Goal: Transaction & Acquisition: Book appointment/travel/reservation

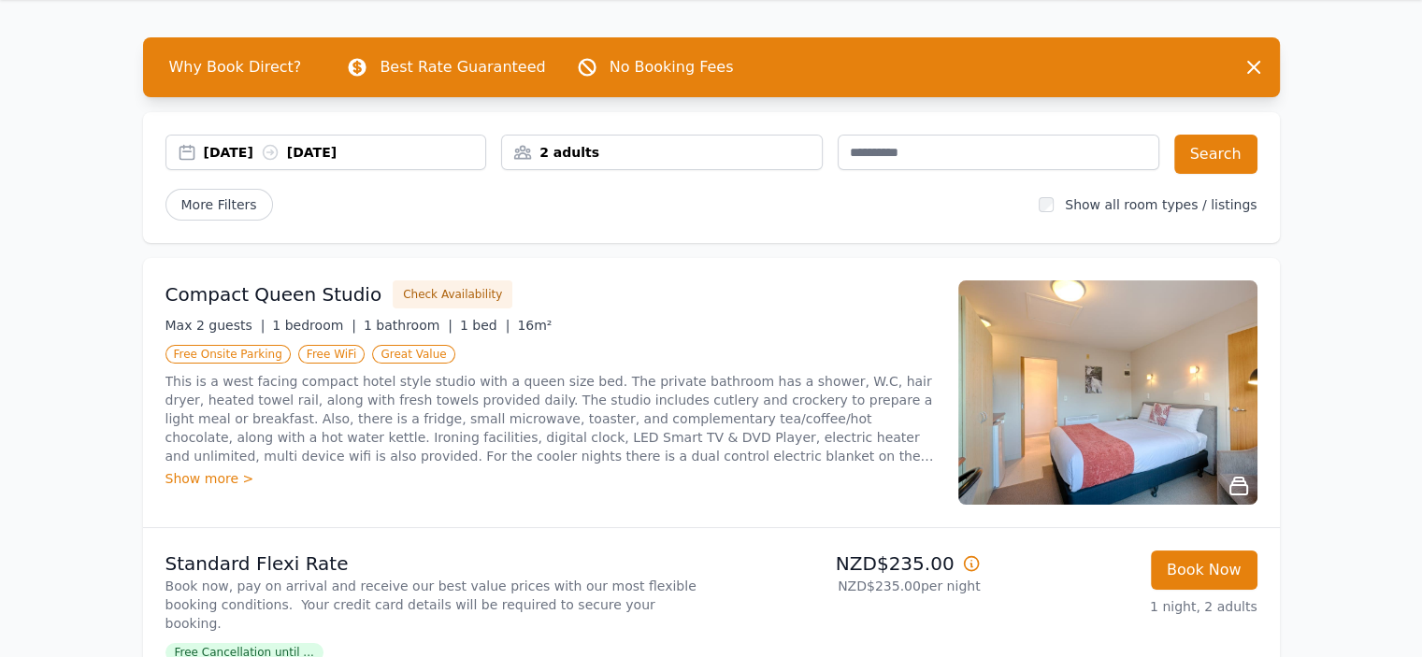
scroll to position [93, 0]
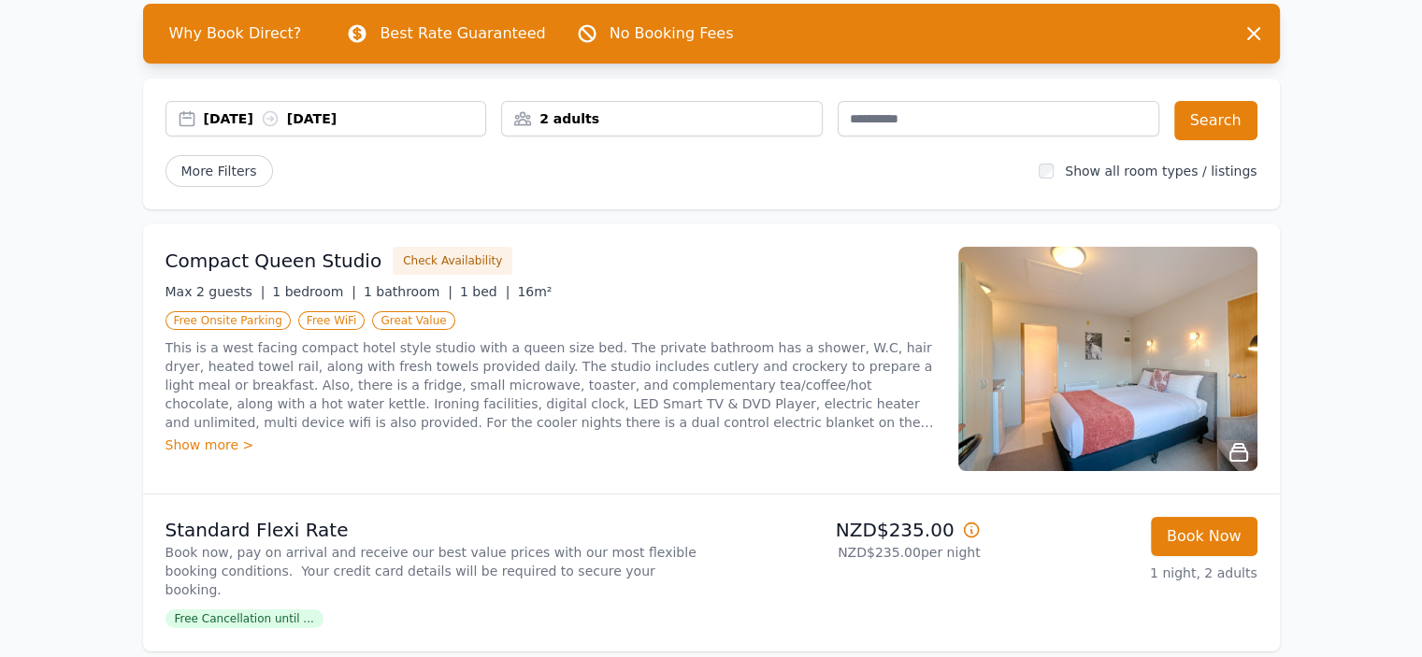
click at [209, 439] on div "Show more >" at bounding box center [550, 445] width 770 height 19
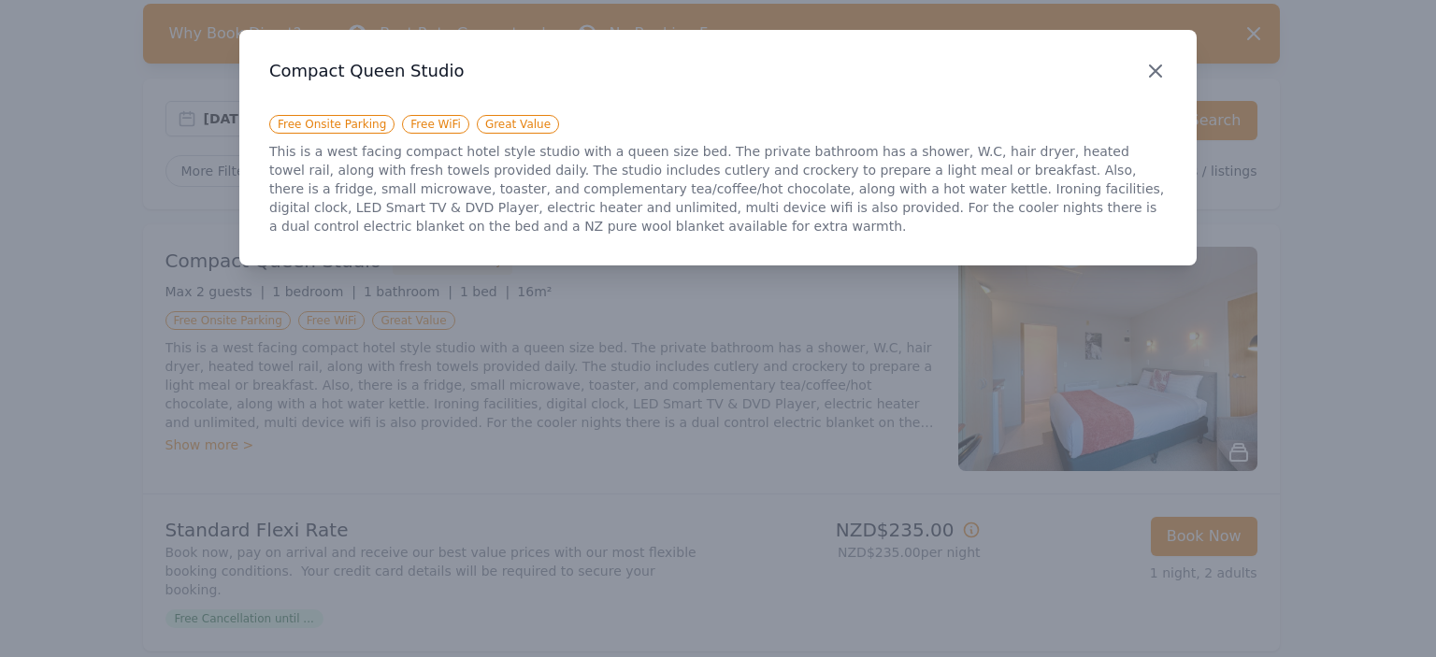
click at [1159, 71] on icon "button" at bounding box center [1155, 71] width 22 height 22
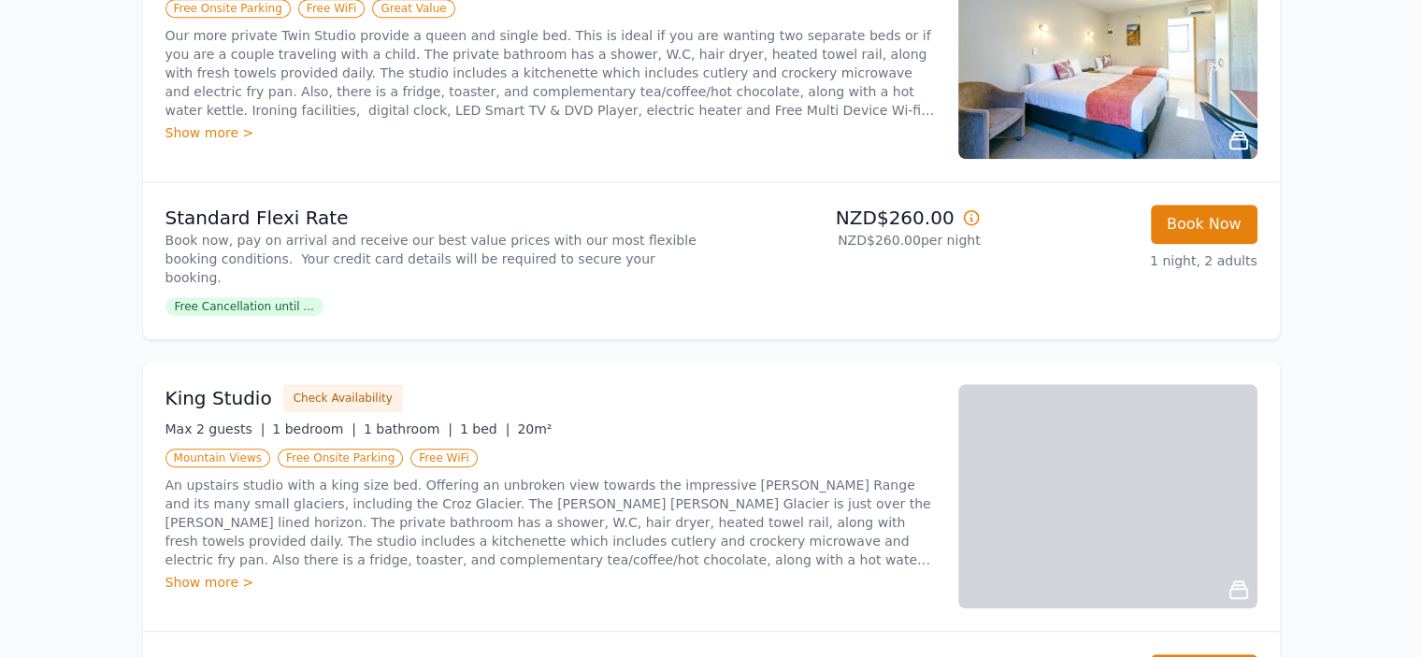
scroll to position [1309, 0]
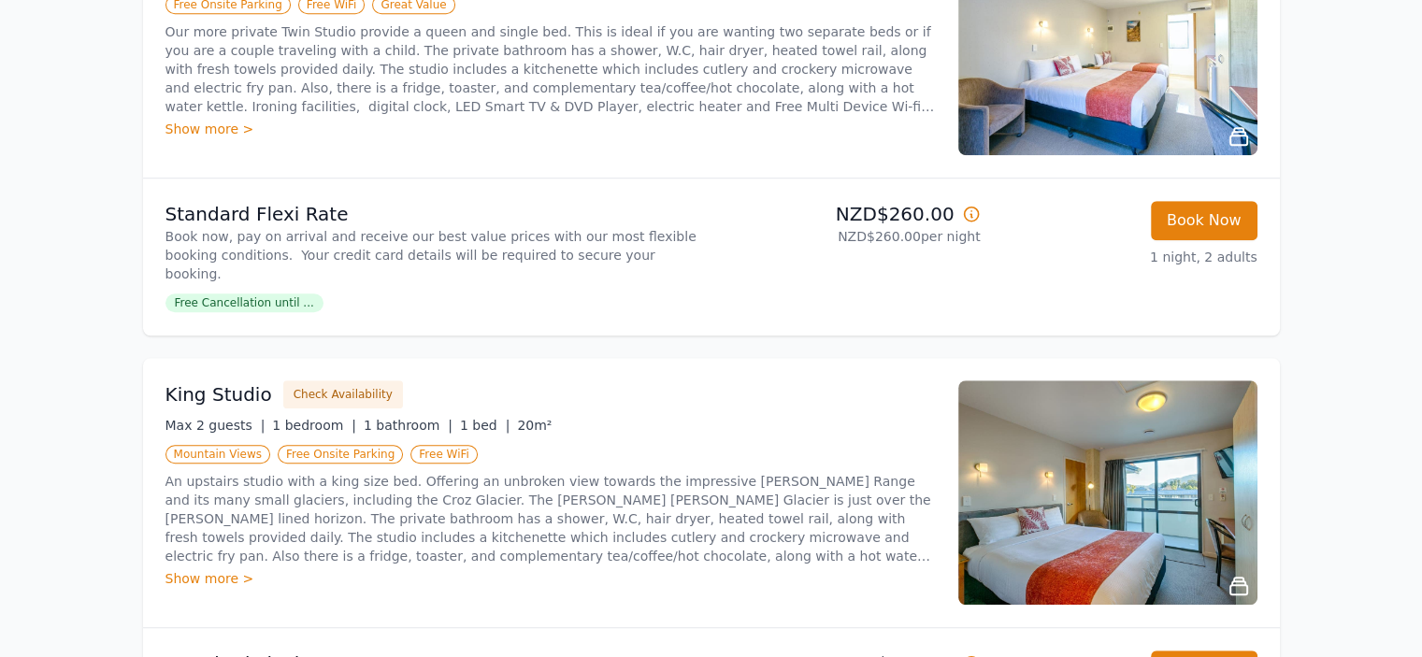
click at [191, 569] on div "Show more >" at bounding box center [550, 578] width 770 height 19
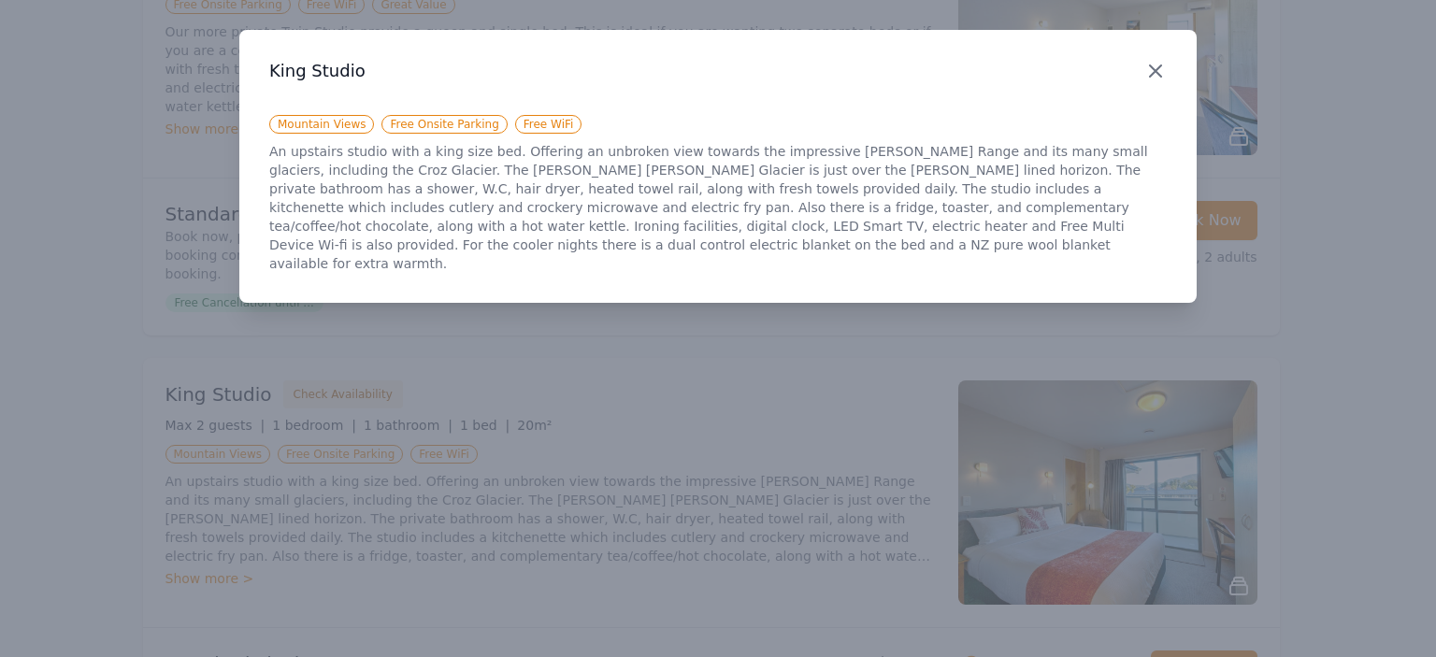
click at [1163, 67] on icon "button" at bounding box center [1155, 71] width 22 height 22
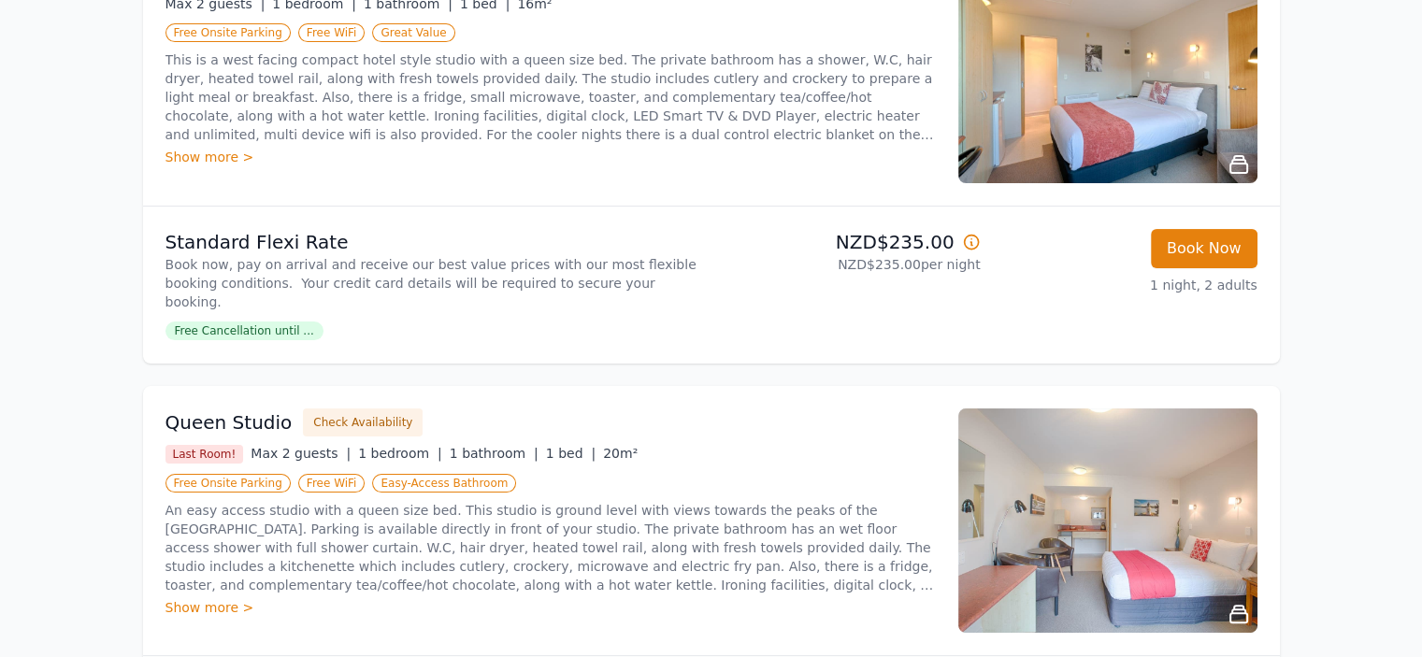
scroll to position [280, 0]
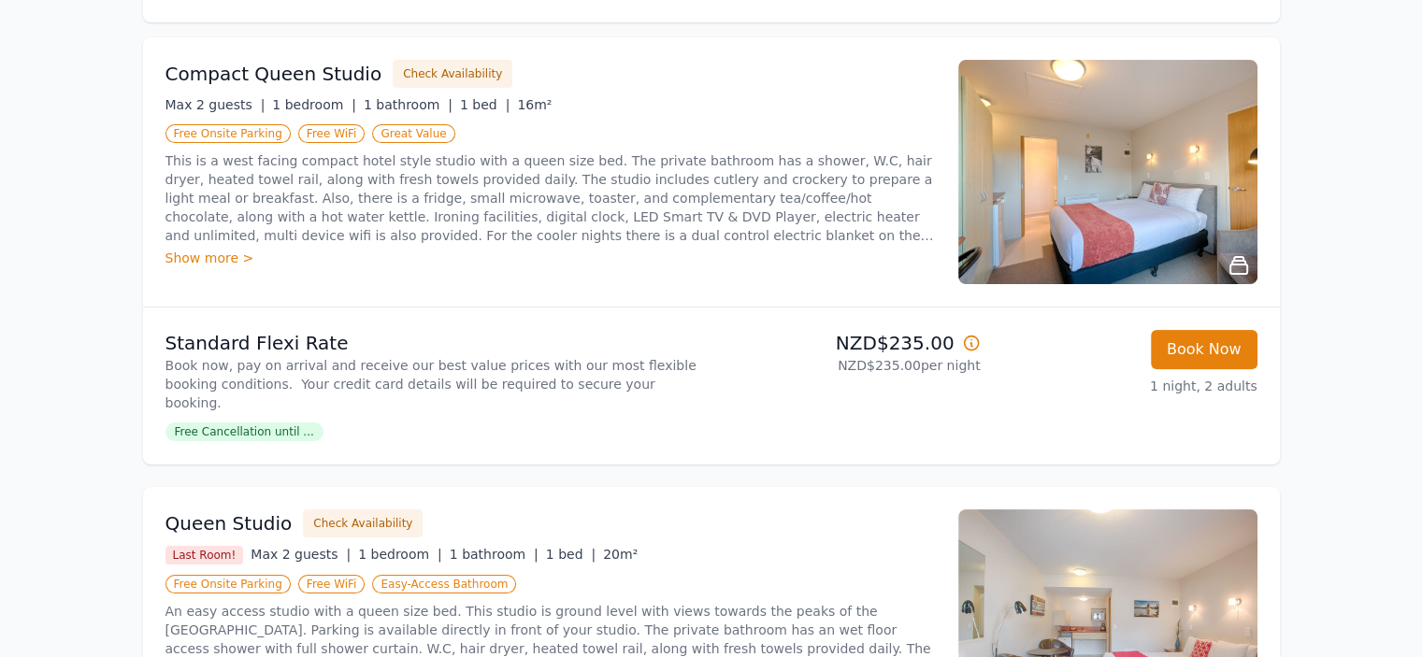
click at [1177, 261] on img at bounding box center [1107, 172] width 299 height 224
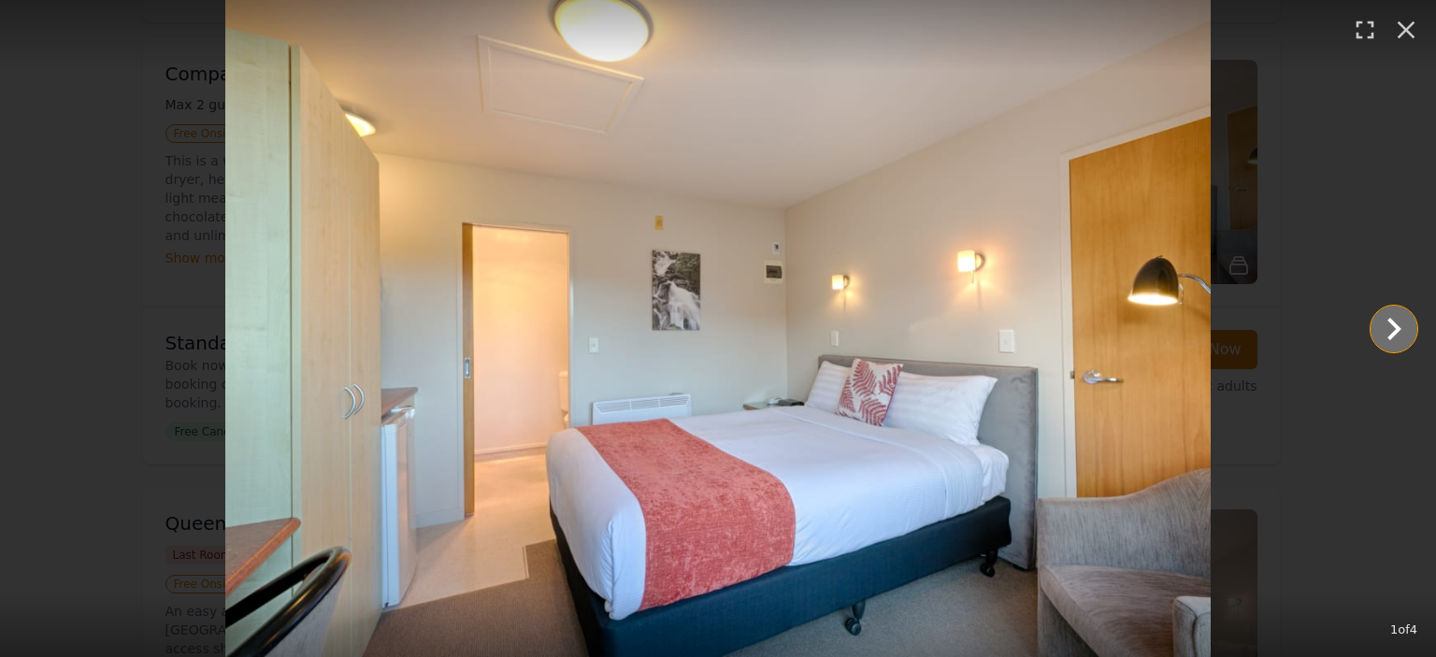
click at [1391, 319] on icon "Show slide 2 of 4" at bounding box center [1394, 329] width 14 height 22
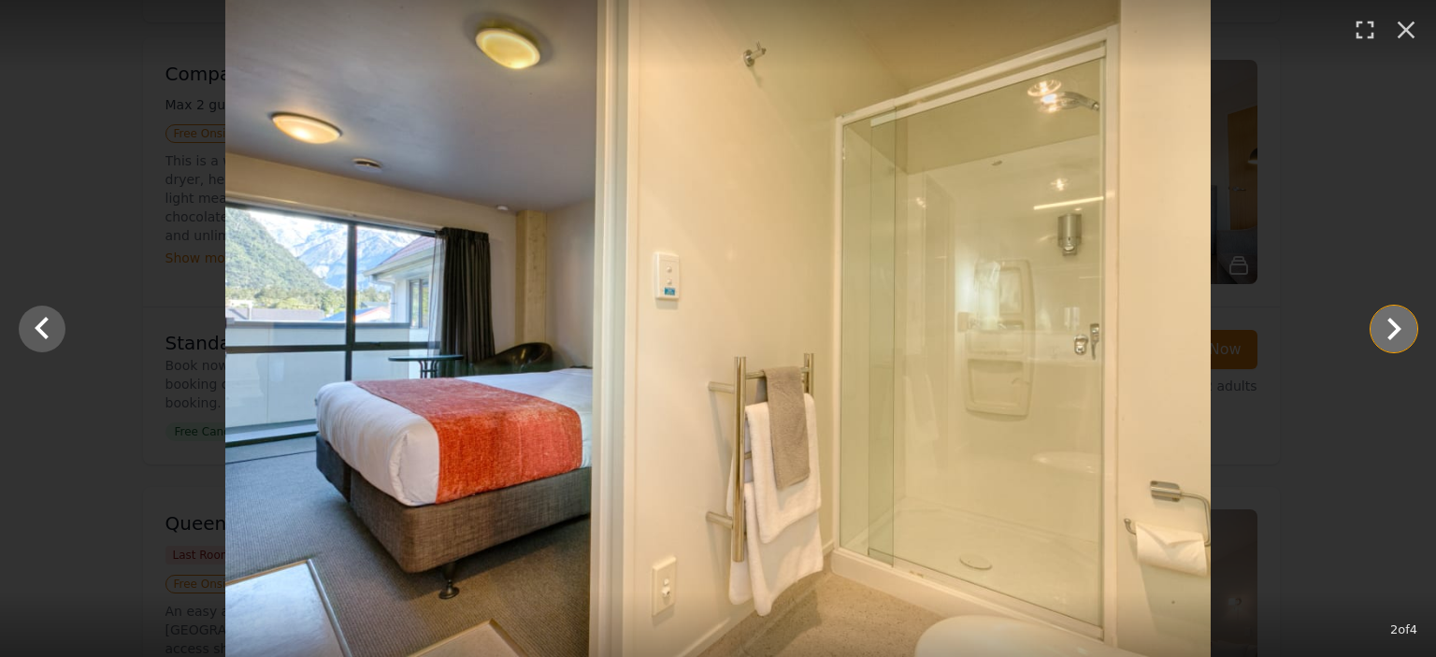
click at [1391, 319] on icon "Show slide 3 of 4" at bounding box center [1394, 329] width 14 height 22
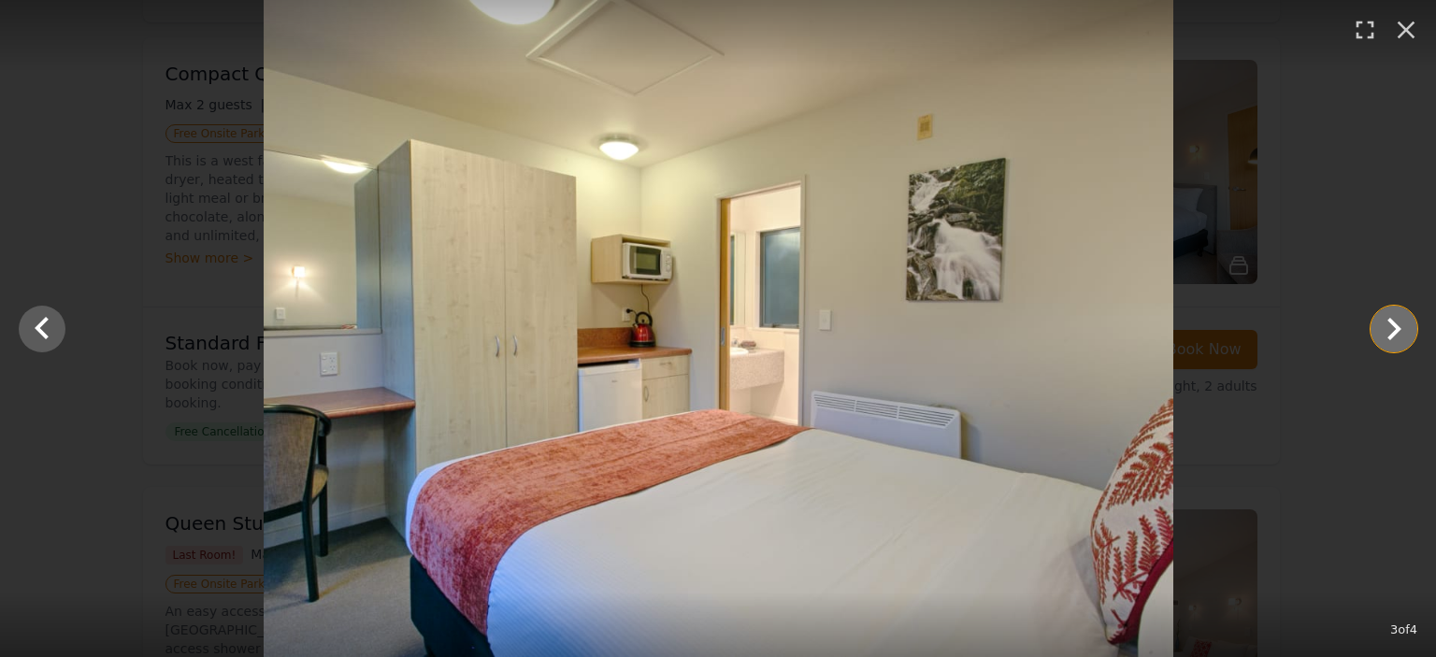
click at [1391, 319] on icon "Show slide 4 of 4" at bounding box center [1394, 329] width 14 height 22
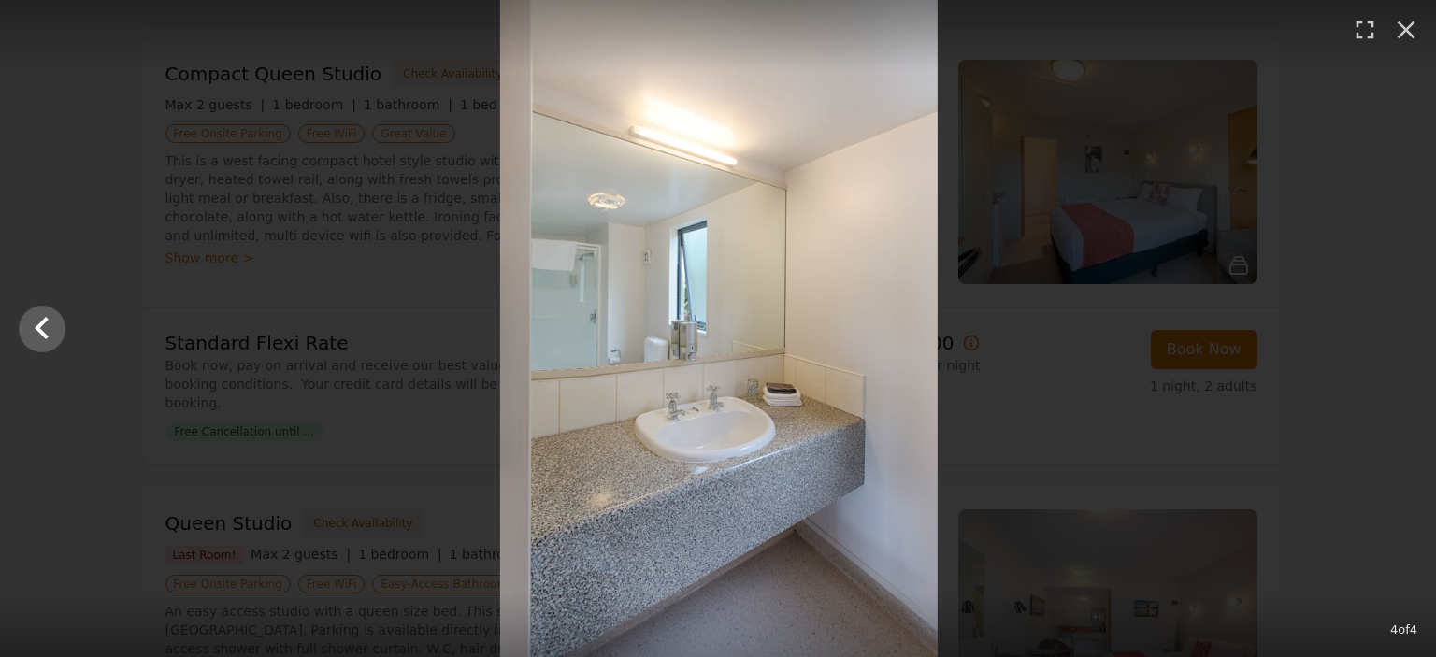
click at [1391, 319] on div at bounding box center [719, 328] width 1436 height 657
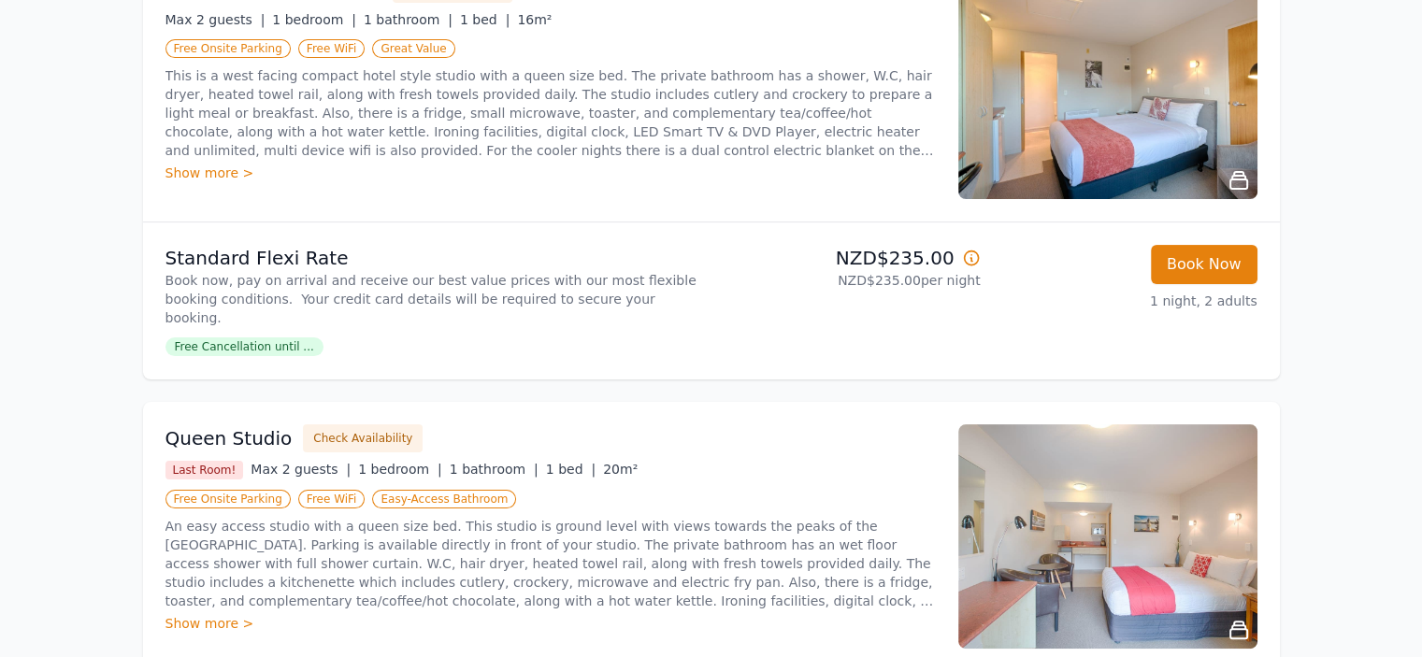
scroll to position [374, 0]
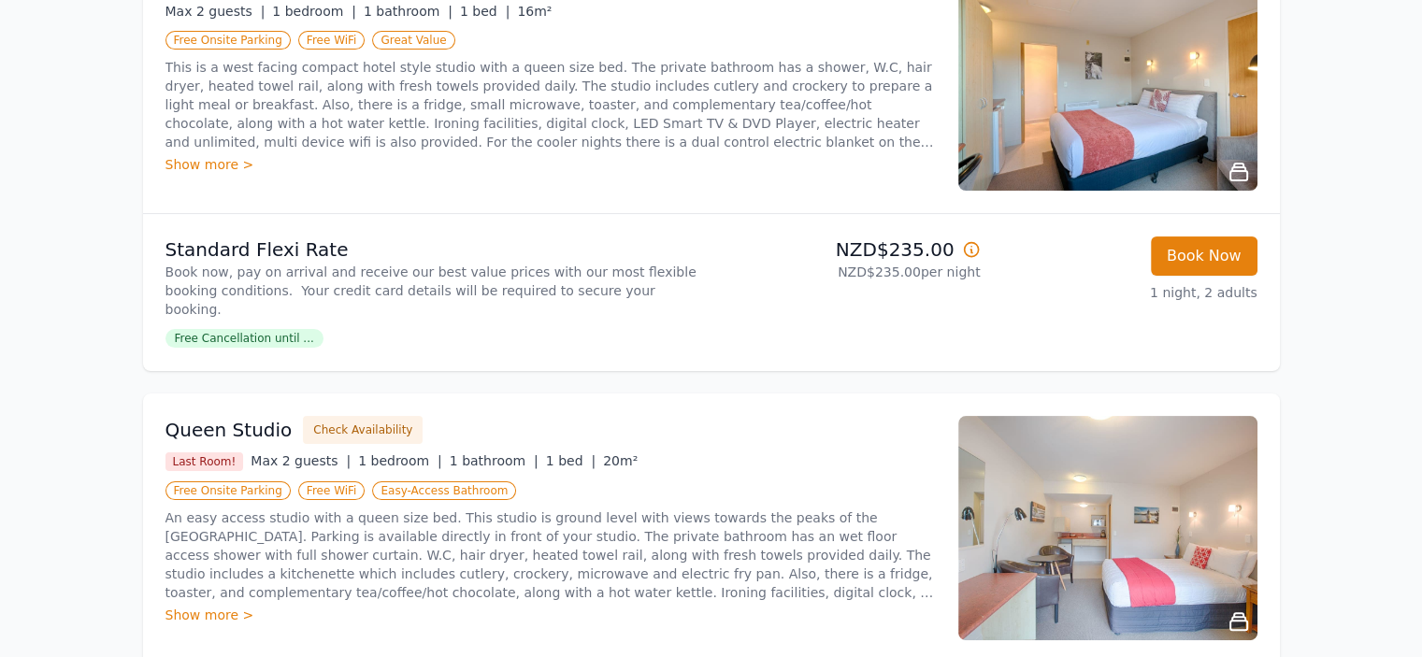
click at [1118, 560] on img at bounding box center [1107, 528] width 299 height 224
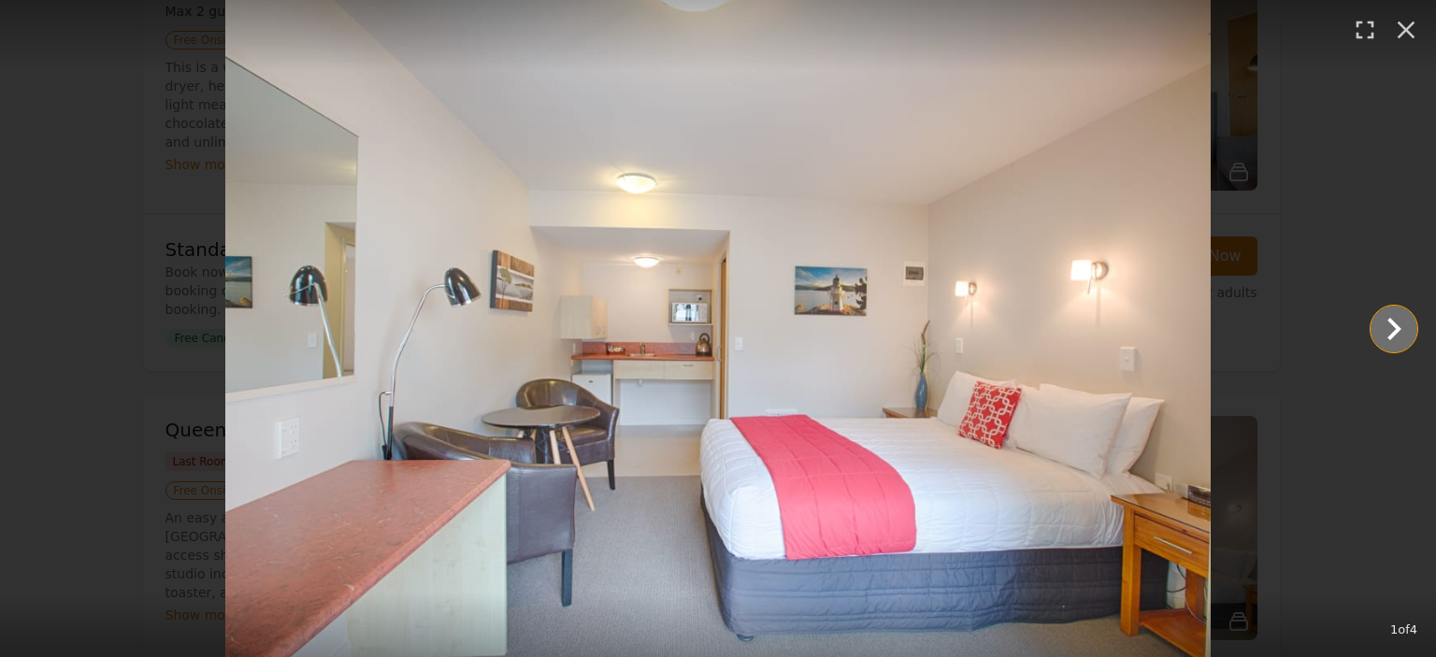
click at [1388, 321] on icon "Show slide 2 of 4" at bounding box center [1394, 329] width 14 height 22
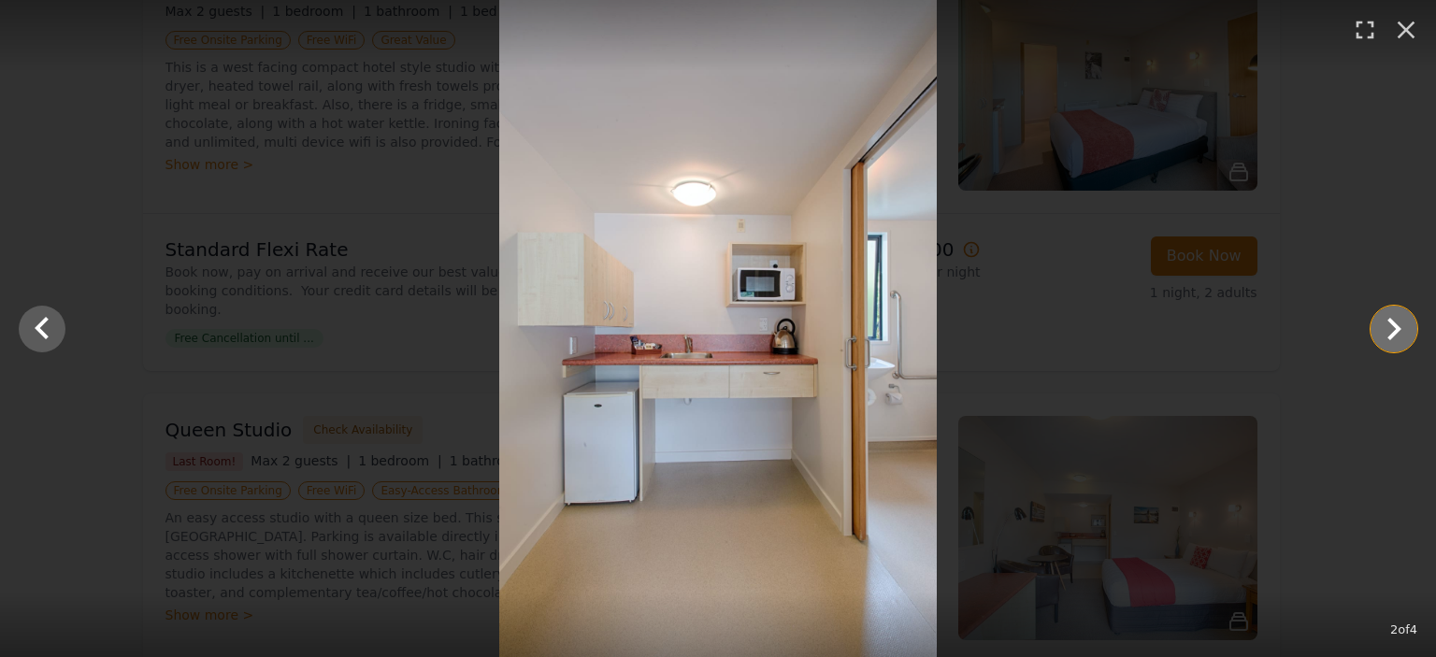
click at [1389, 321] on icon "Show slide 3 of 4" at bounding box center [1394, 329] width 14 height 22
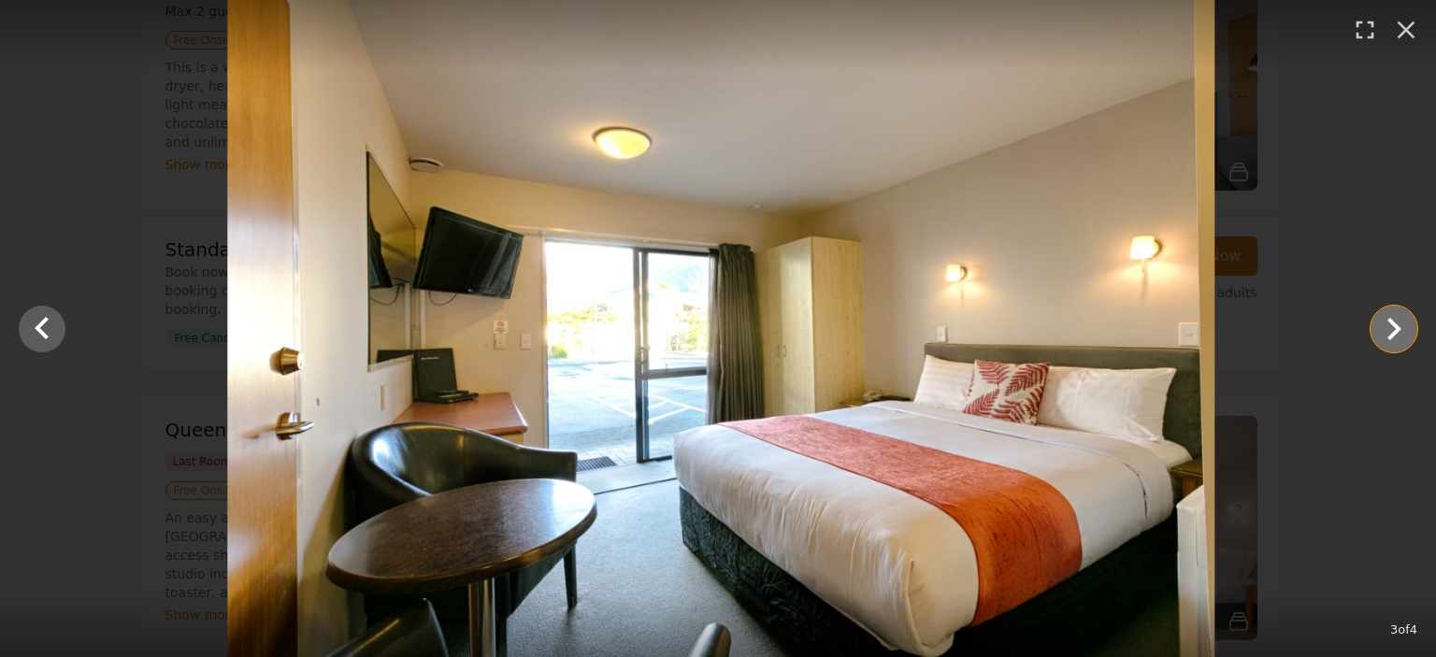
click at [1389, 321] on icon "Show slide 4 of 4" at bounding box center [1394, 329] width 14 height 22
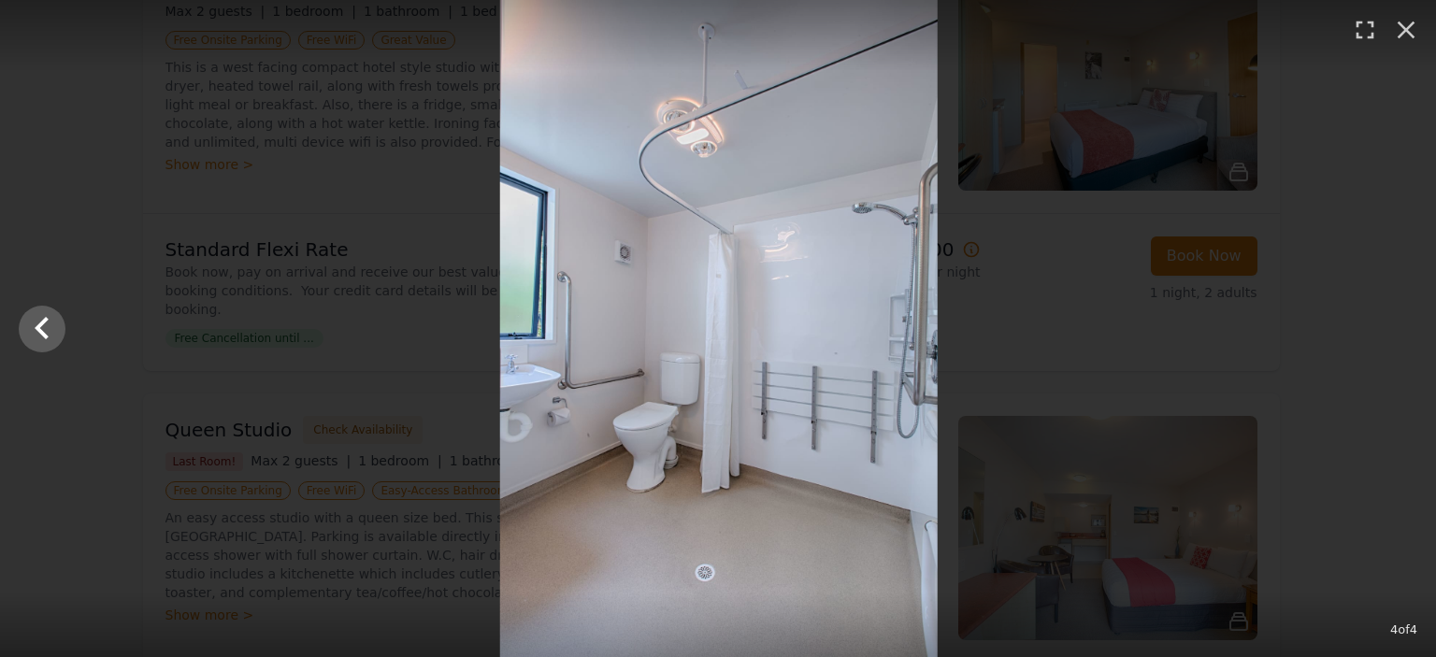
click at [1389, 321] on div at bounding box center [719, 328] width 1436 height 657
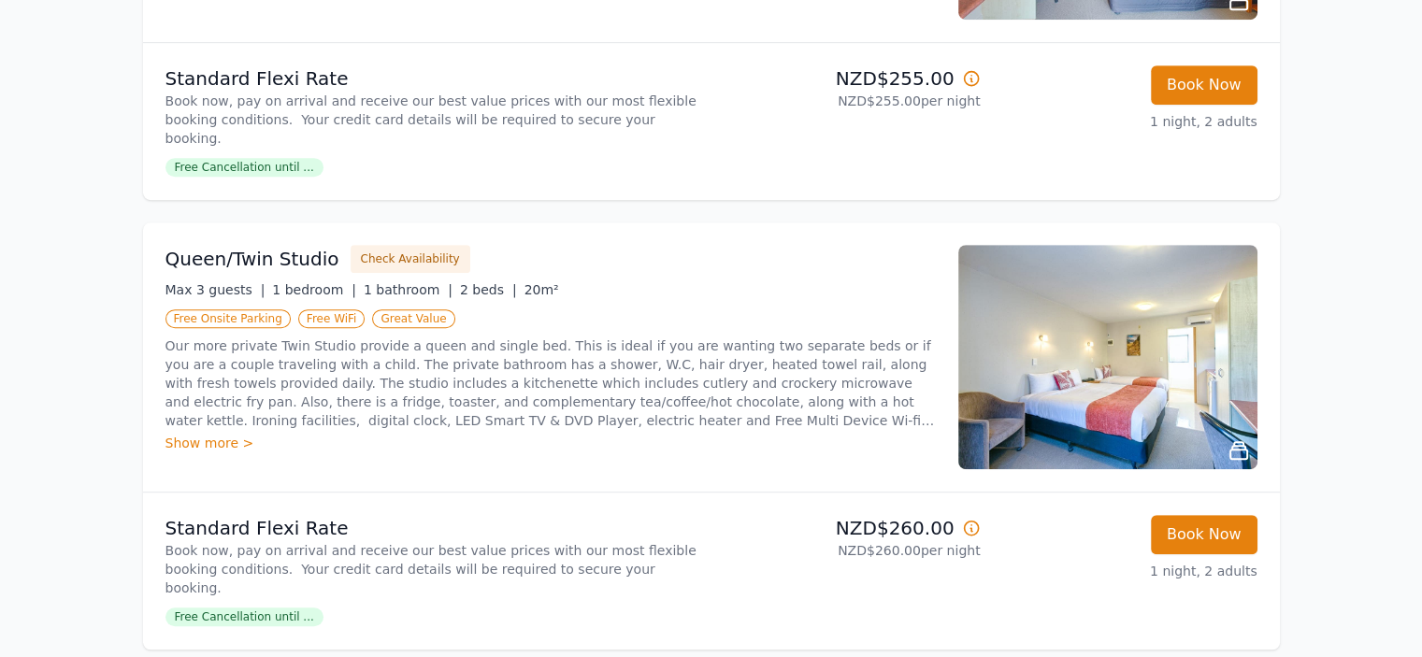
scroll to position [1028, 0]
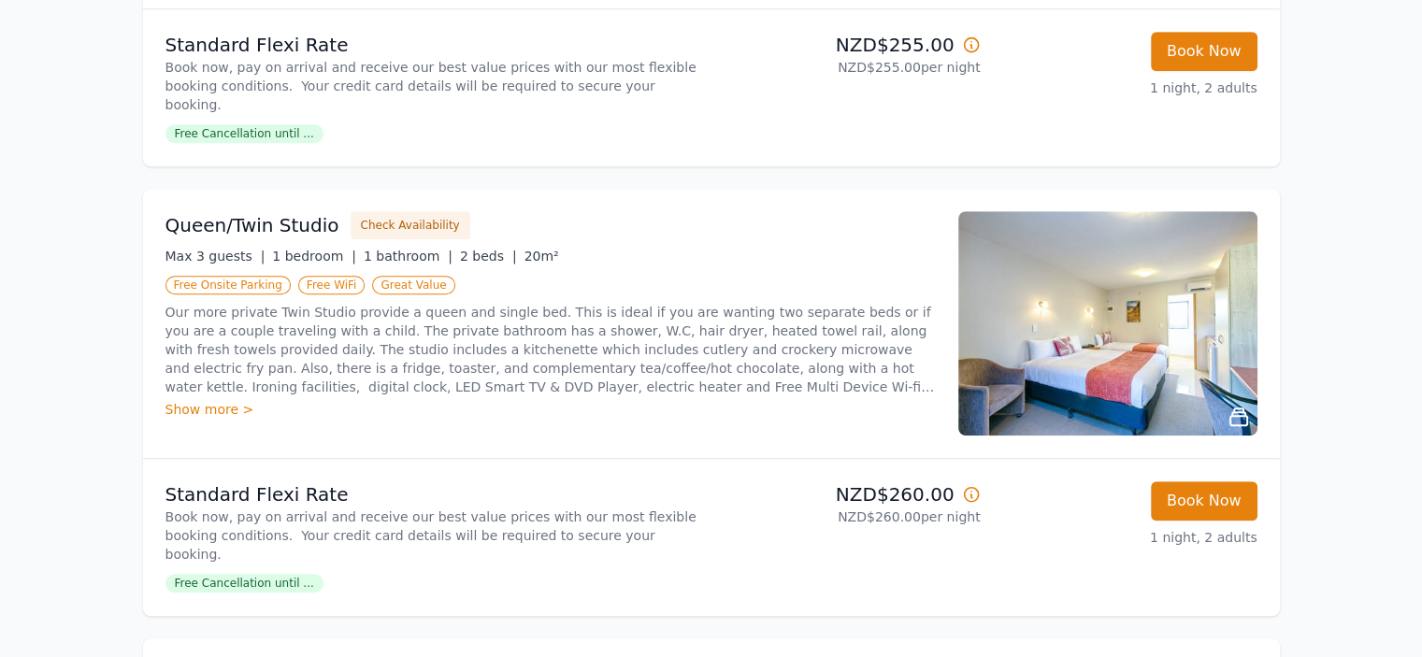
click at [1108, 329] on img at bounding box center [1107, 323] width 299 height 224
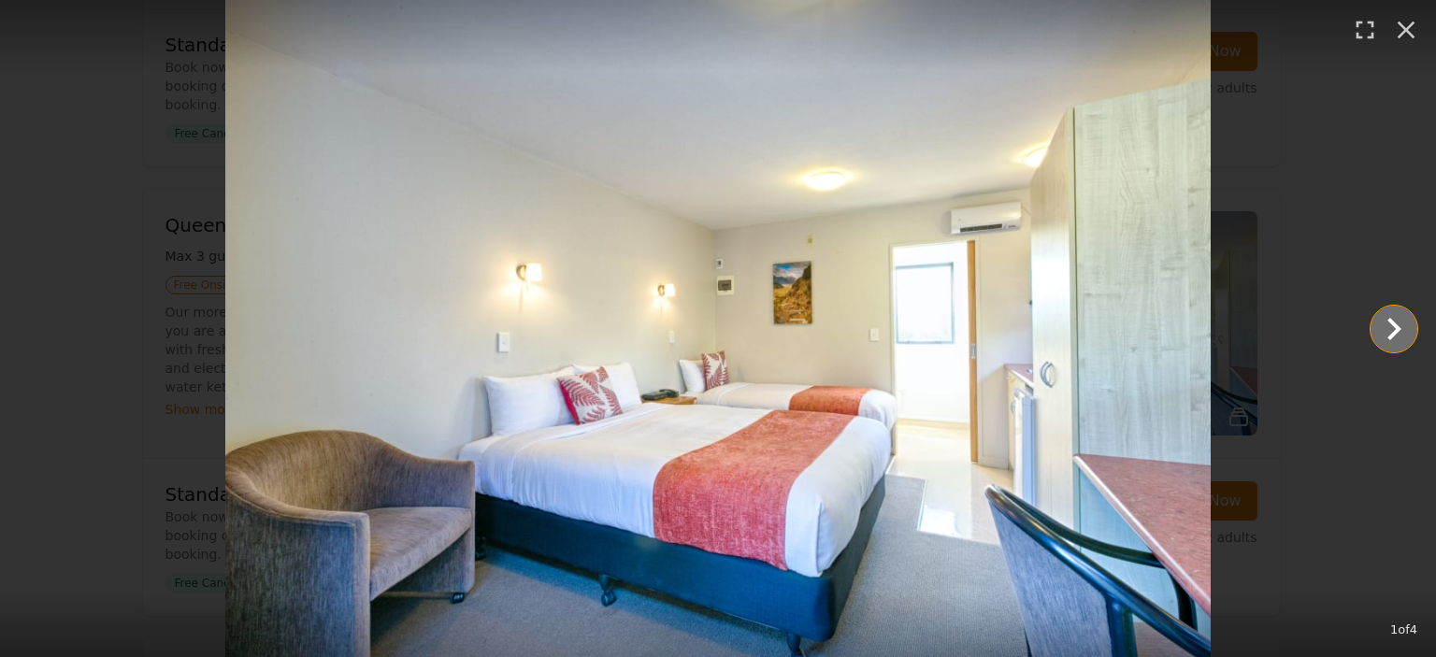
click at [1396, 328] on icon "Show slide 2 of 4" at bounding box center [1394, 329] width 14 height 22
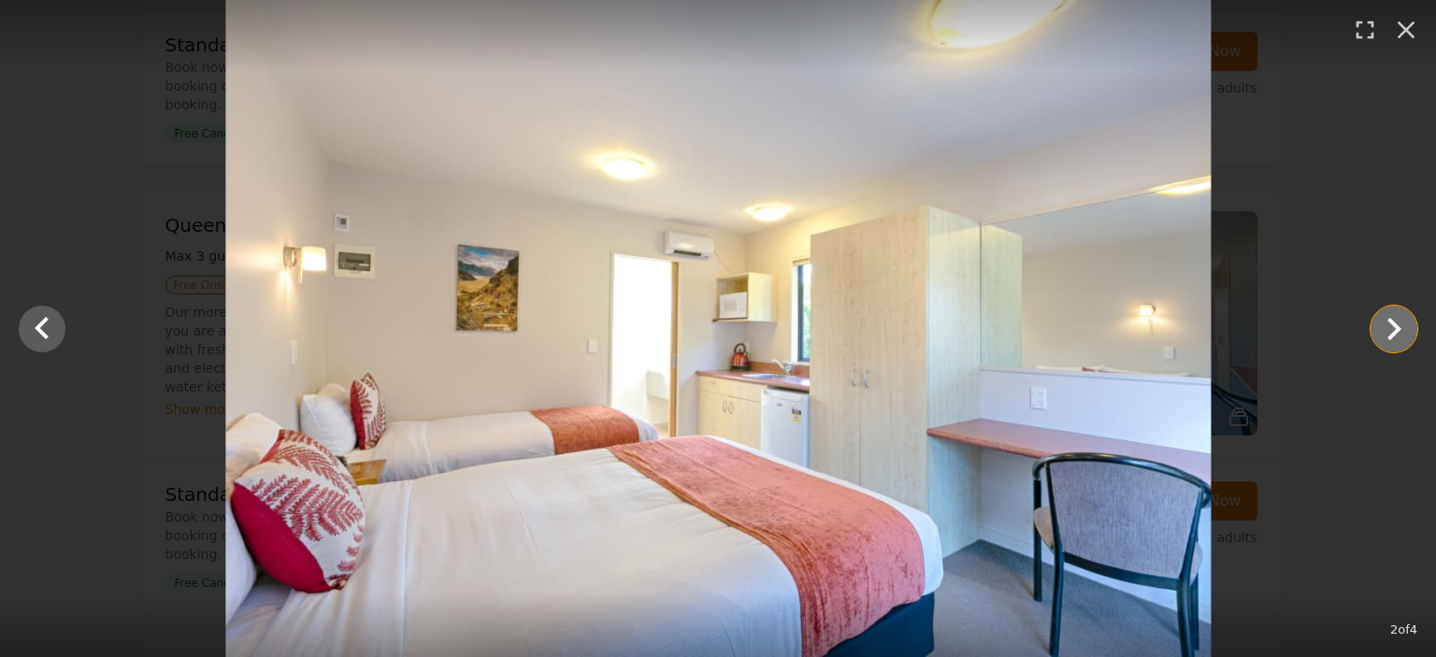
click at [1396, 328] on icon "Show slide 3 of 4" at bounding box center [1394, 329] width 14 height 22
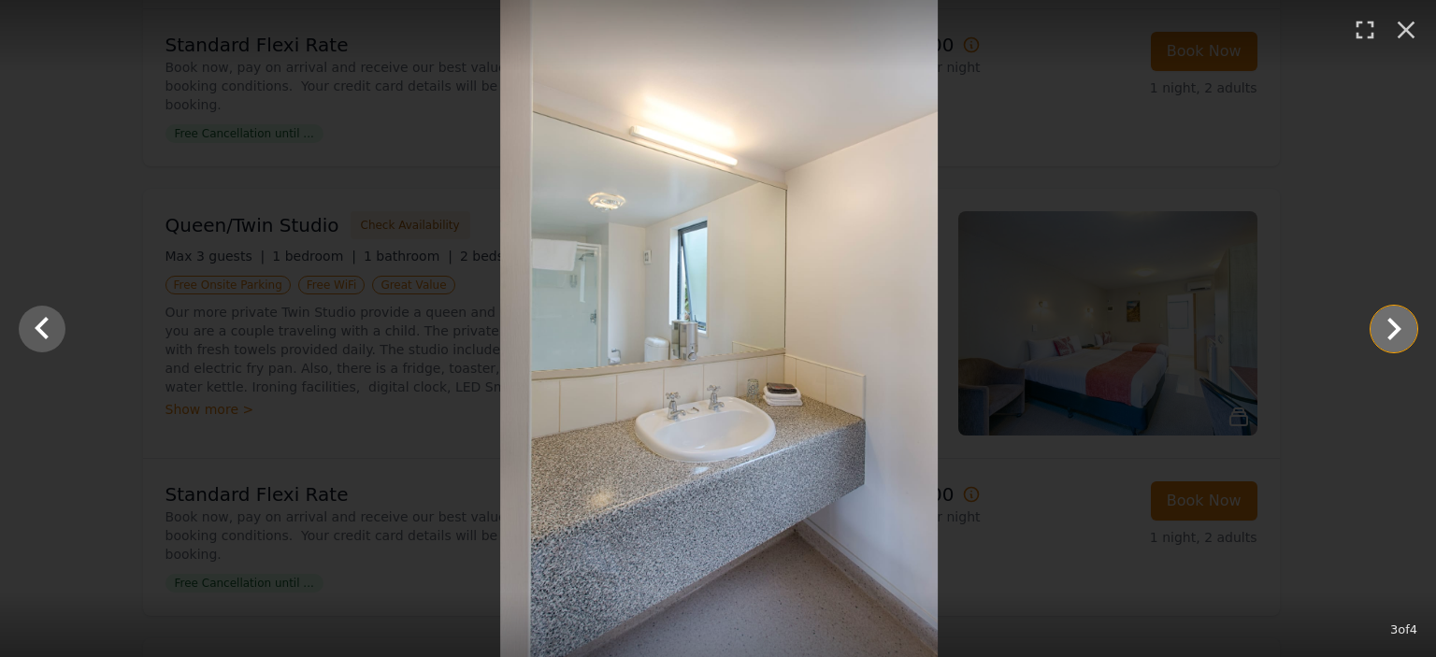
click at [1396, 328] on icon "Show slide 4 of 4" at bounding box center [1394, 329] width 14 height 22
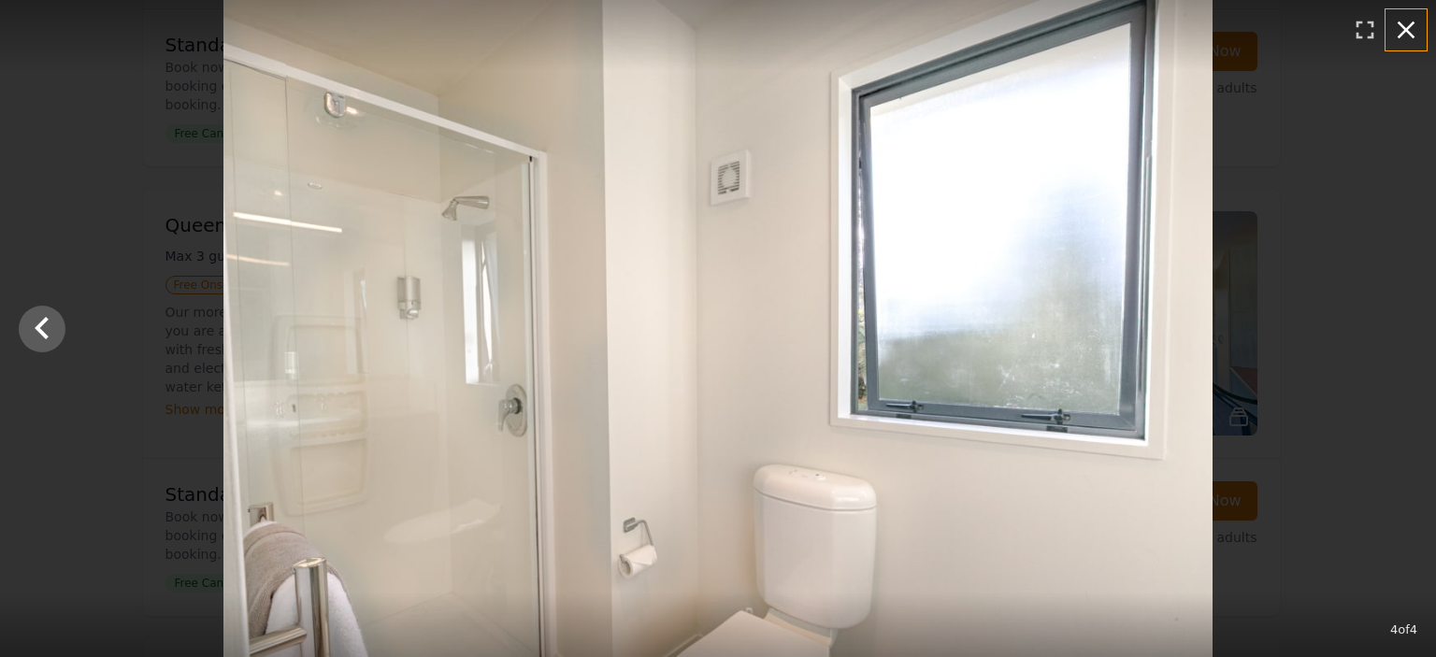
click at [1395, 40] on icon "button" at bounding box center [1406, 30] width 30 height 30
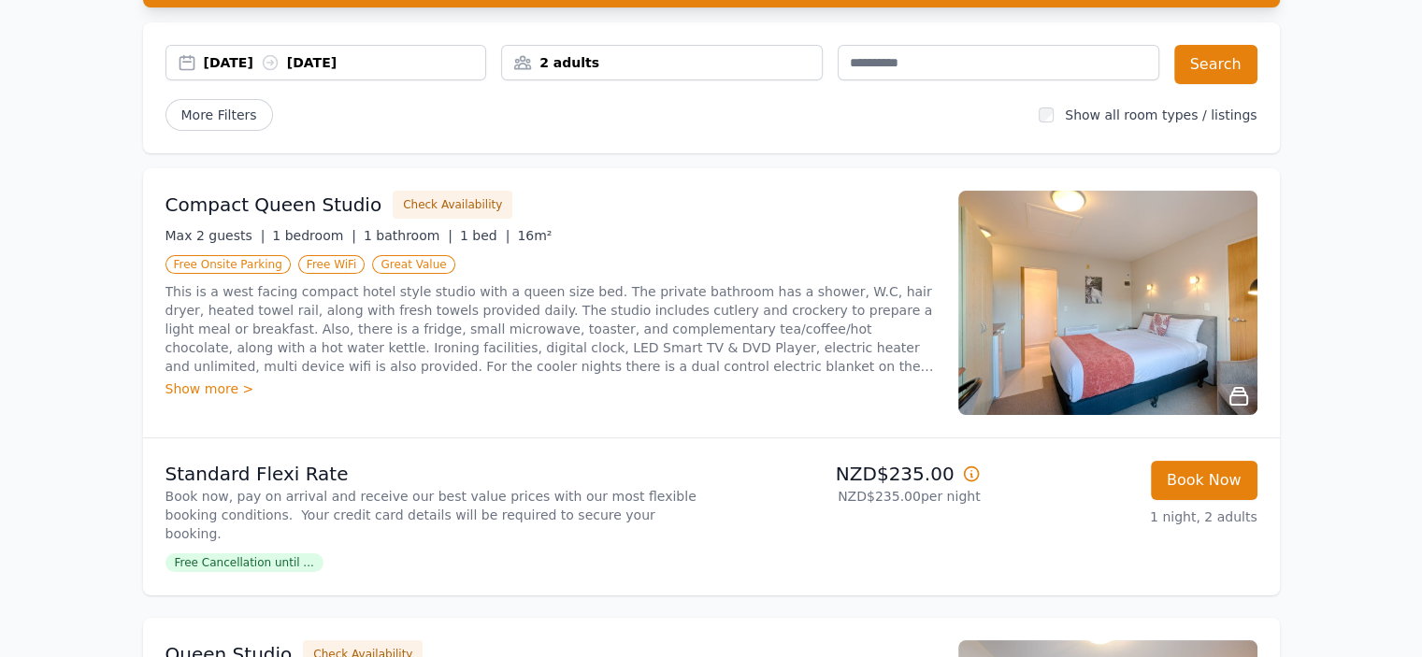
scroll to position [187, 0]
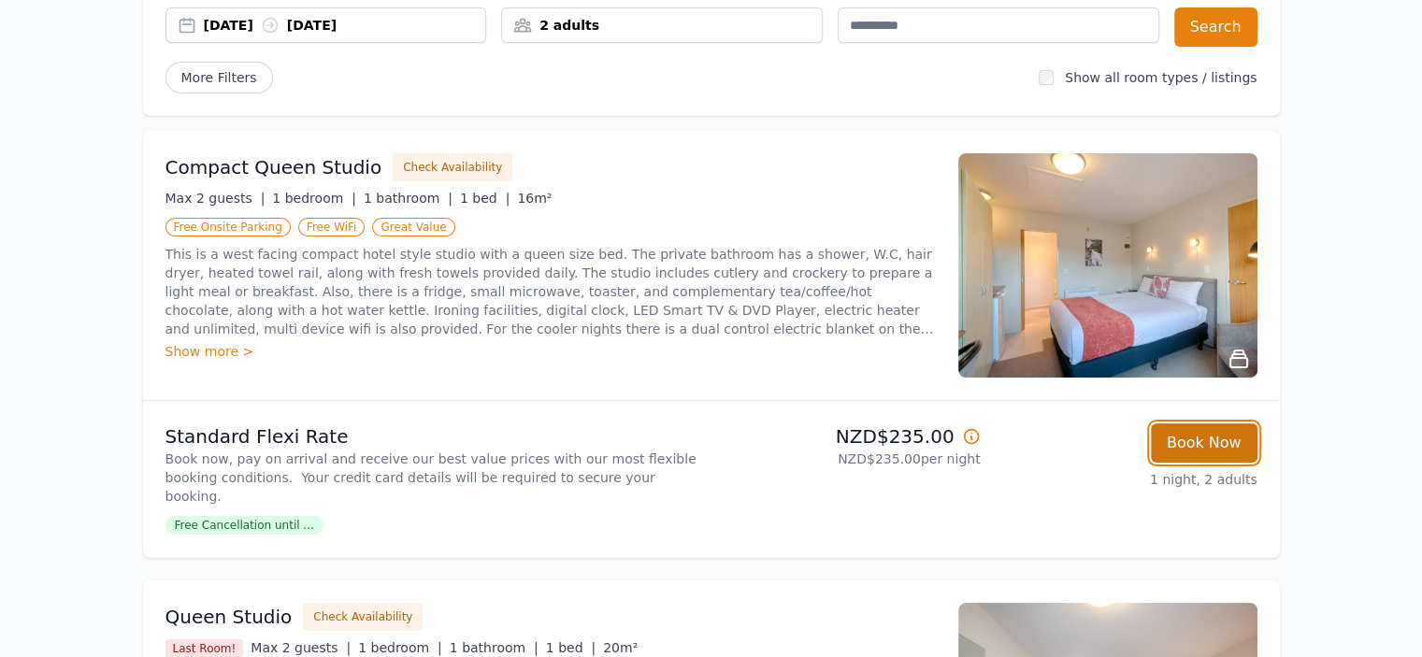
click at [1232, 451] on button "Book Now" at bounding box center [1204, 442] width 107 height 39
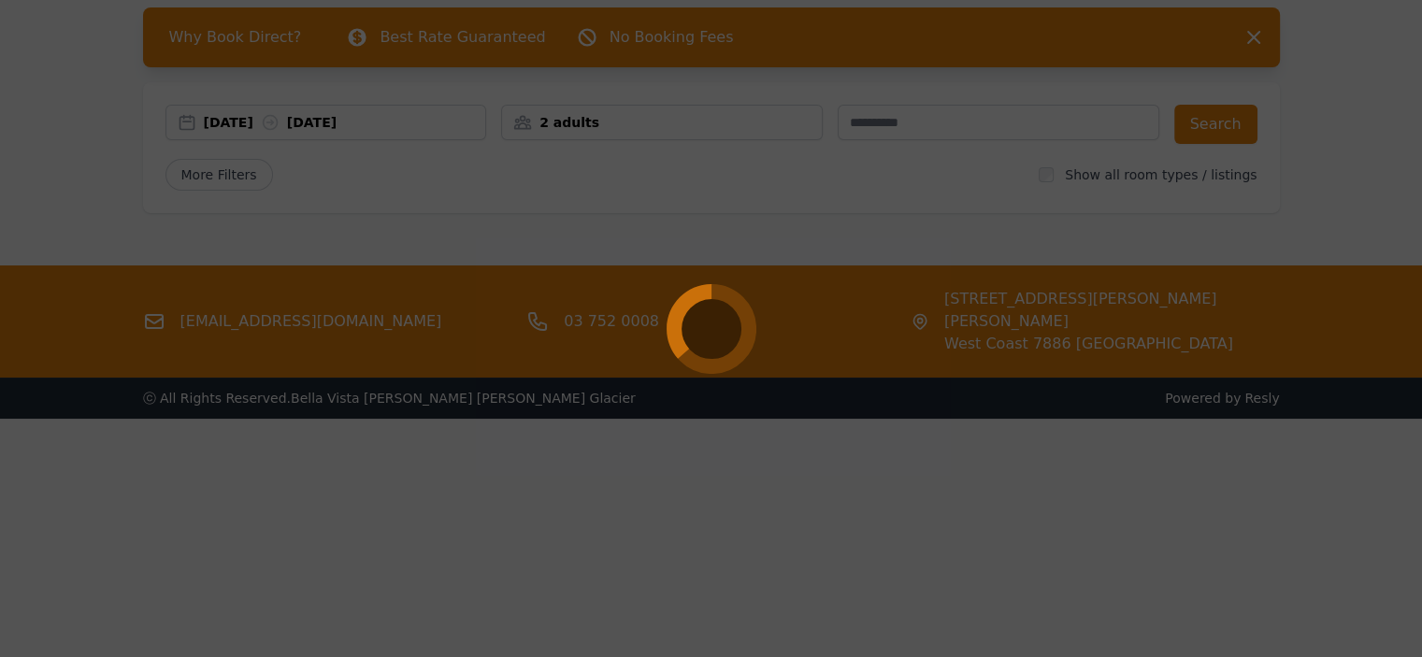
select select "**"
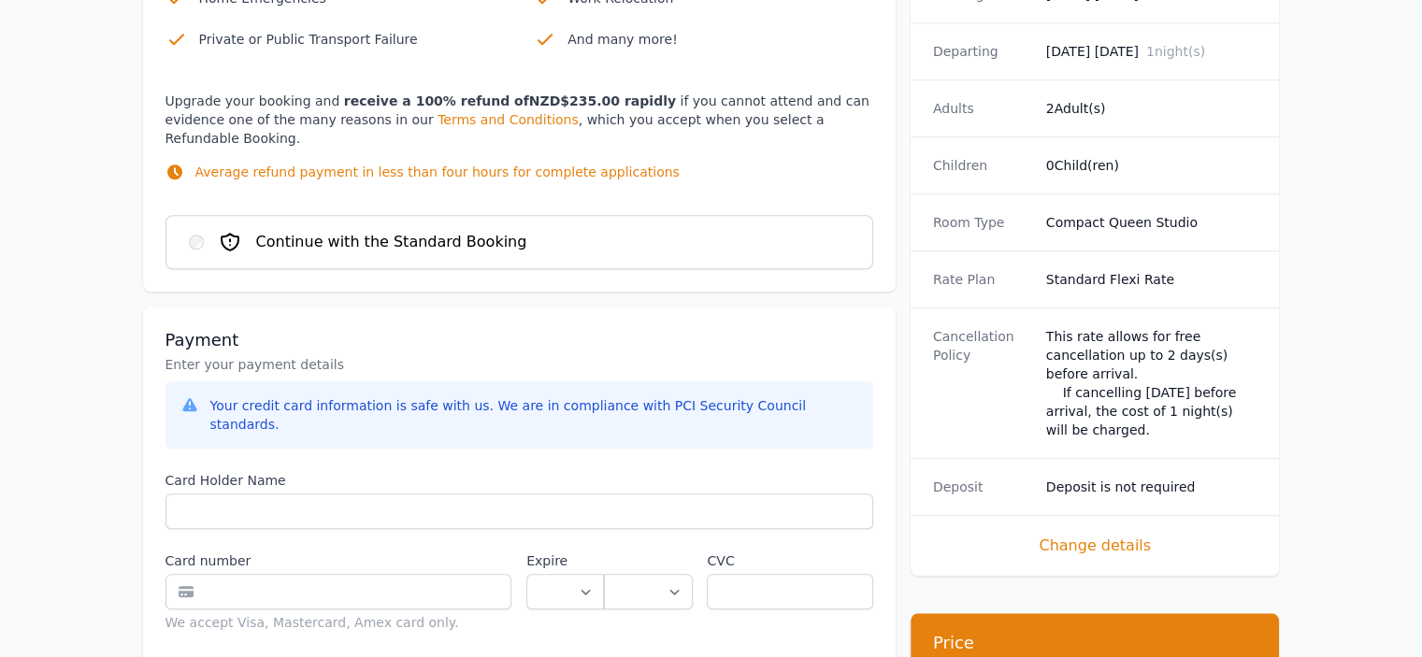
scroll to position [1682, 0]
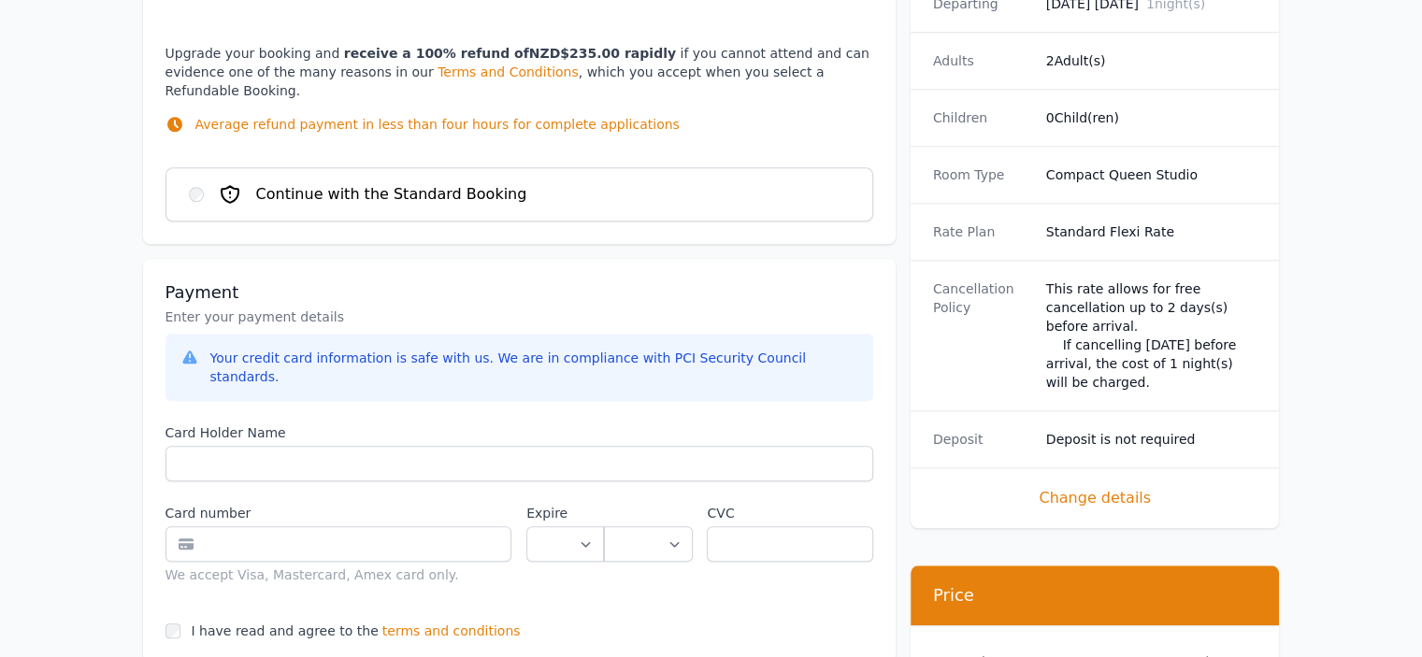
click at [1089, 487] on span "Change details" at bounding box center [1095, 498] width 324 height 22
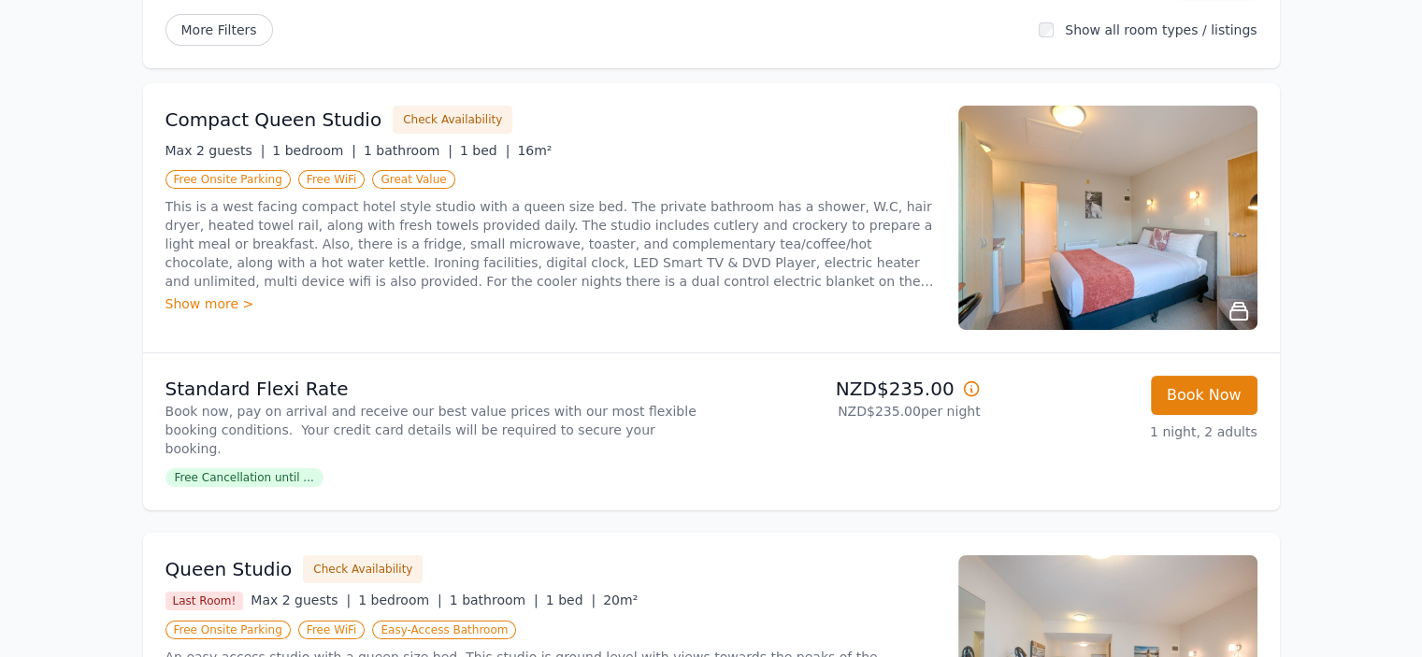
scroll to position [280, 0]
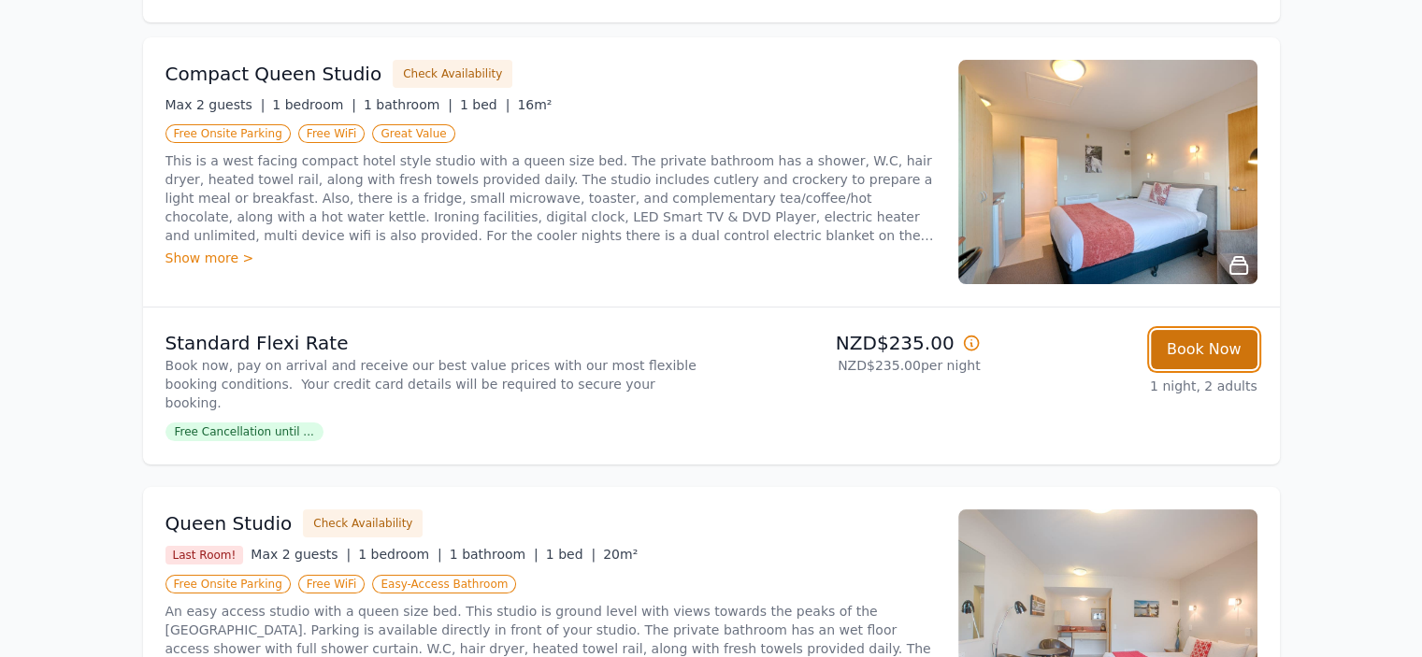
click at [1200, 346] on button "Book Now" at bounding box center [1204, 349] width 107 height 39
select select "**"
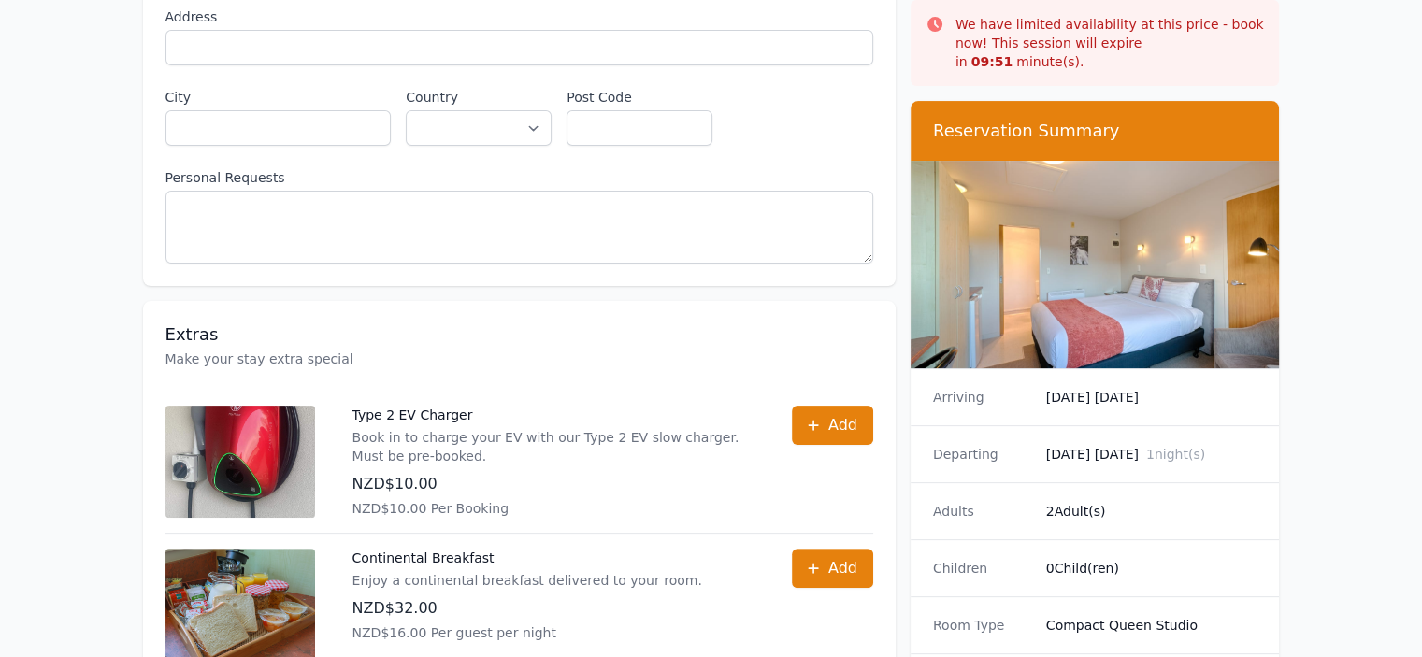
scroll to position [467, 0]
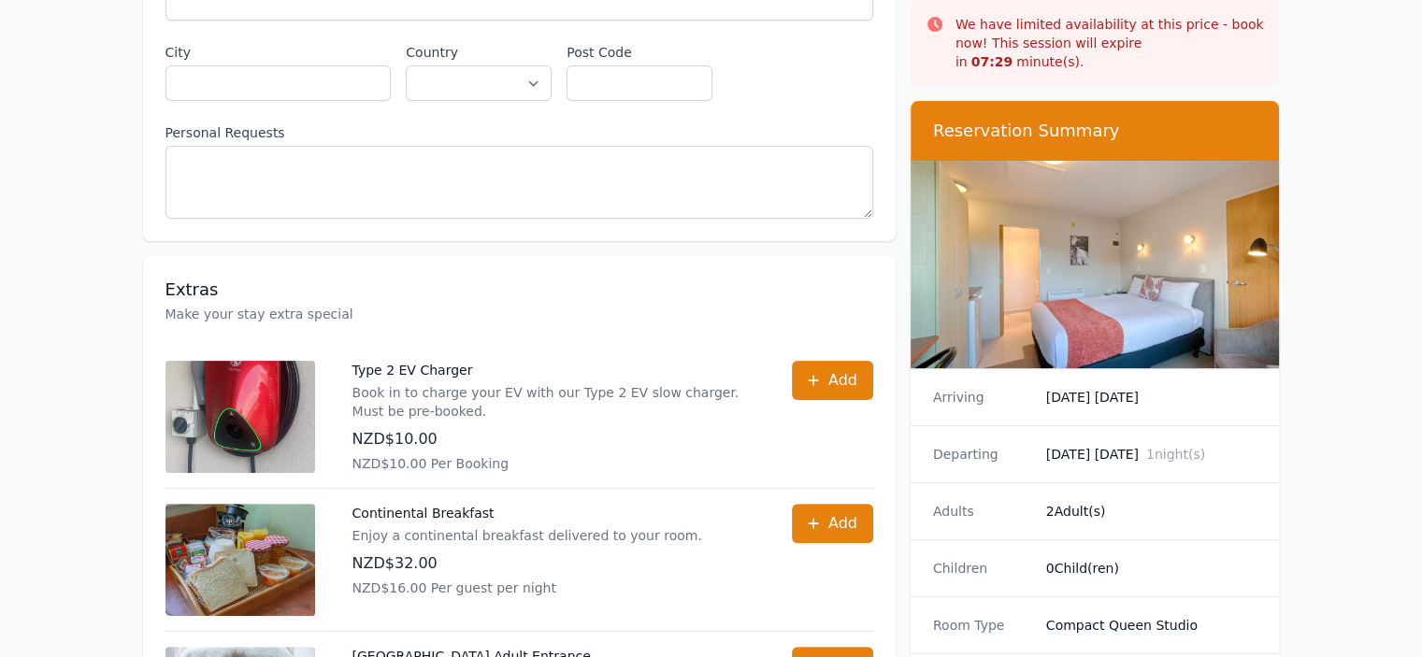
scroll to position [280, 0]
